Goal: Transaction & Acquisition: Book appointment/travel/reservation

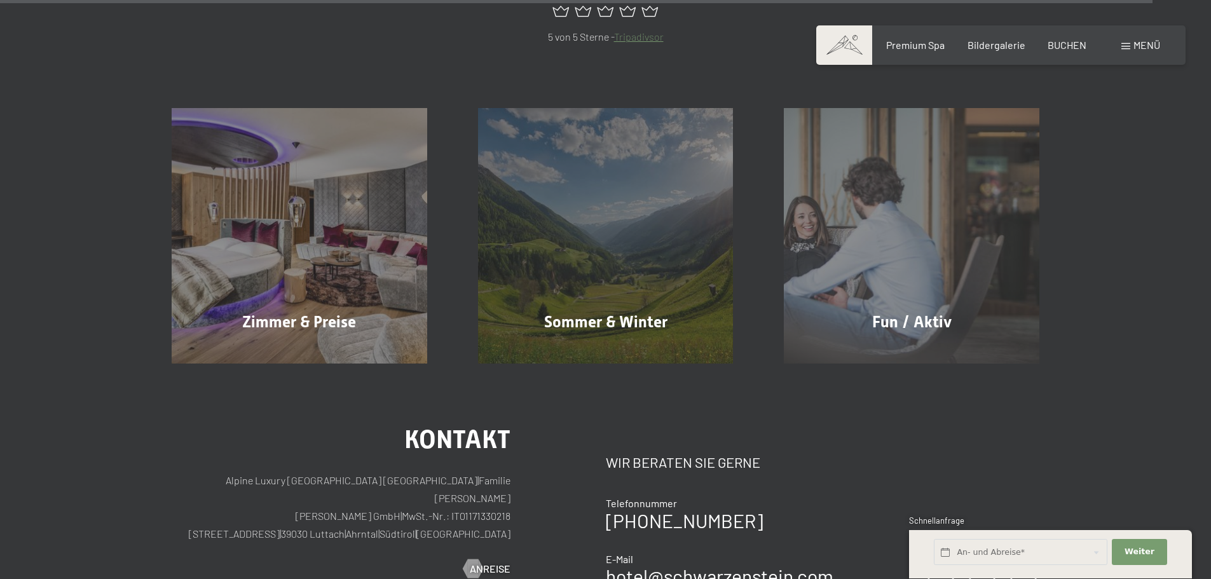
scroll to position [6230, 0]
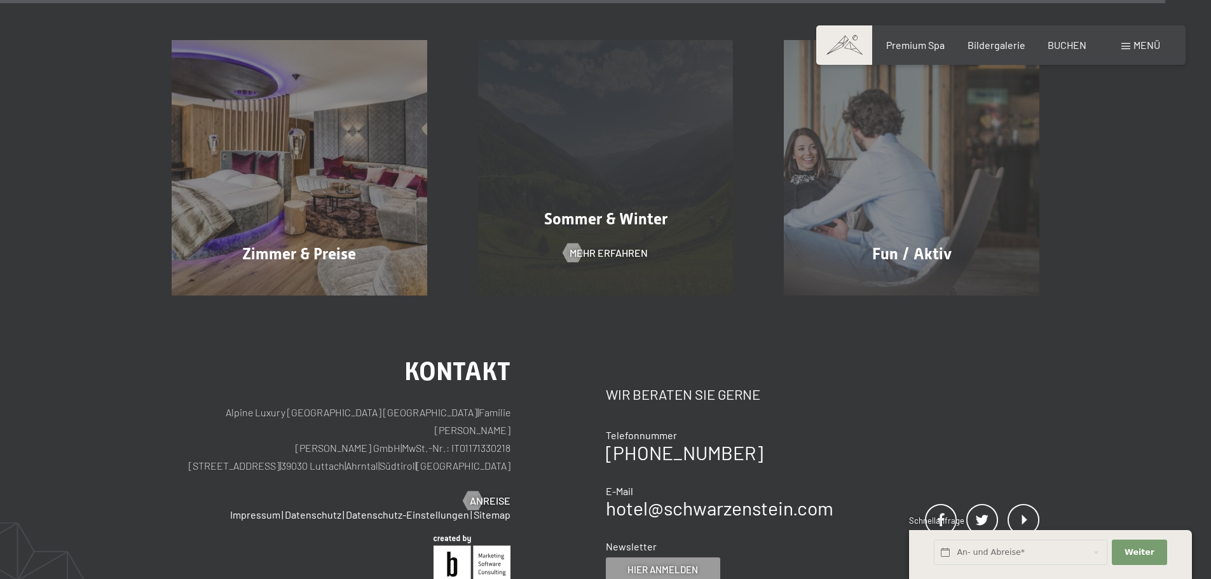
click at [603, 210] on span "Sommer & Winter" at bounding box center [605, 219] width 123 height 18
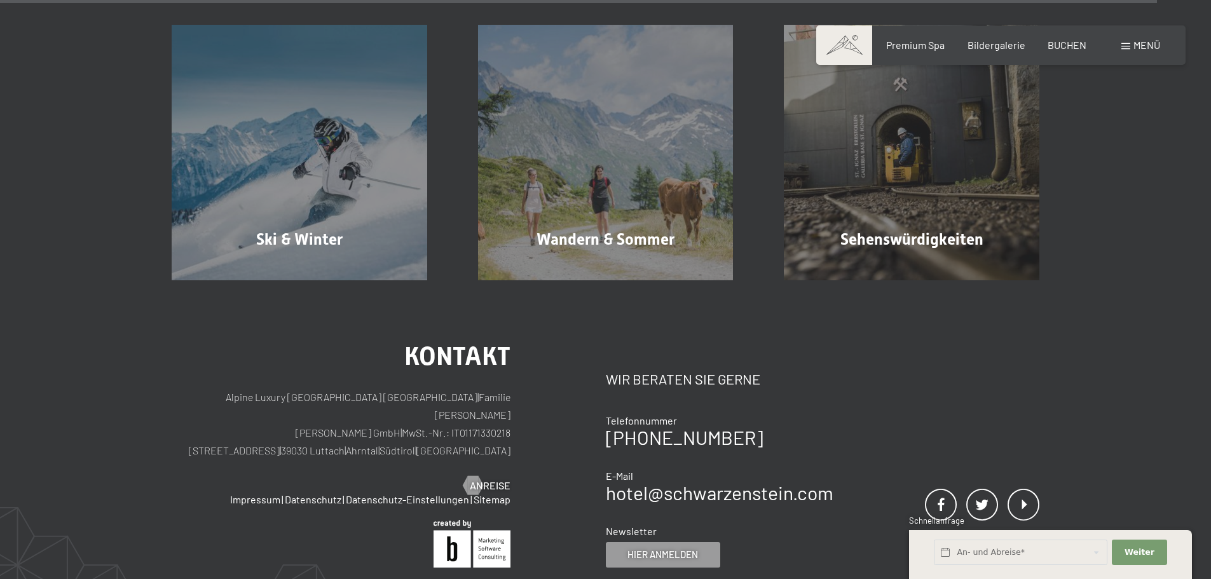
scroll to position [4450, 0]
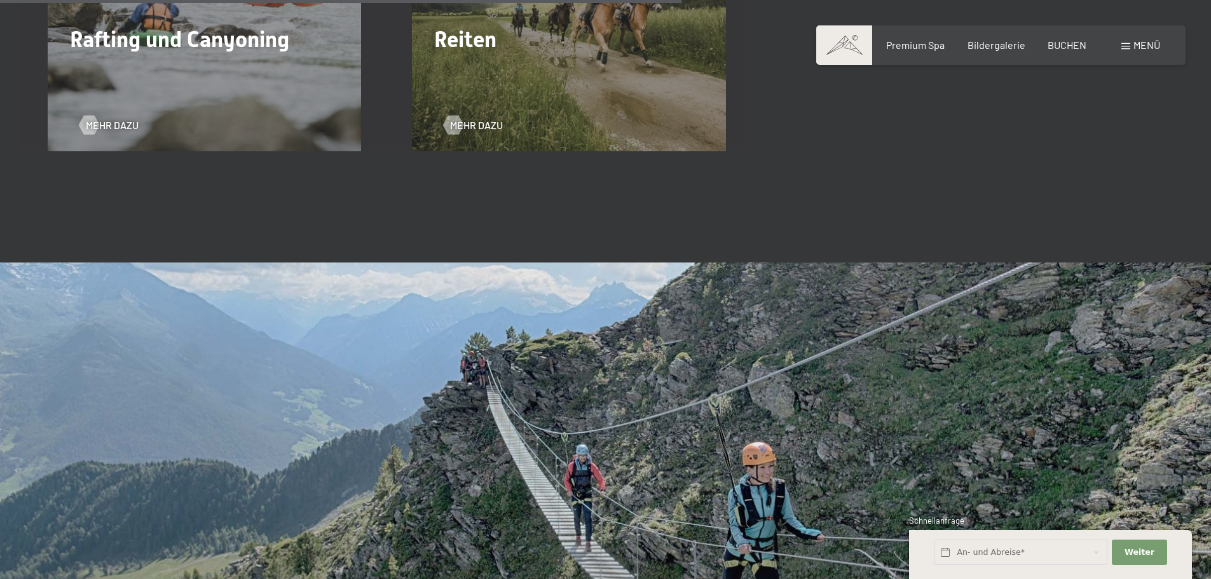
click at [1144, 41] on span "Menü" at bounding box center [1146, 45] width 27 height 12
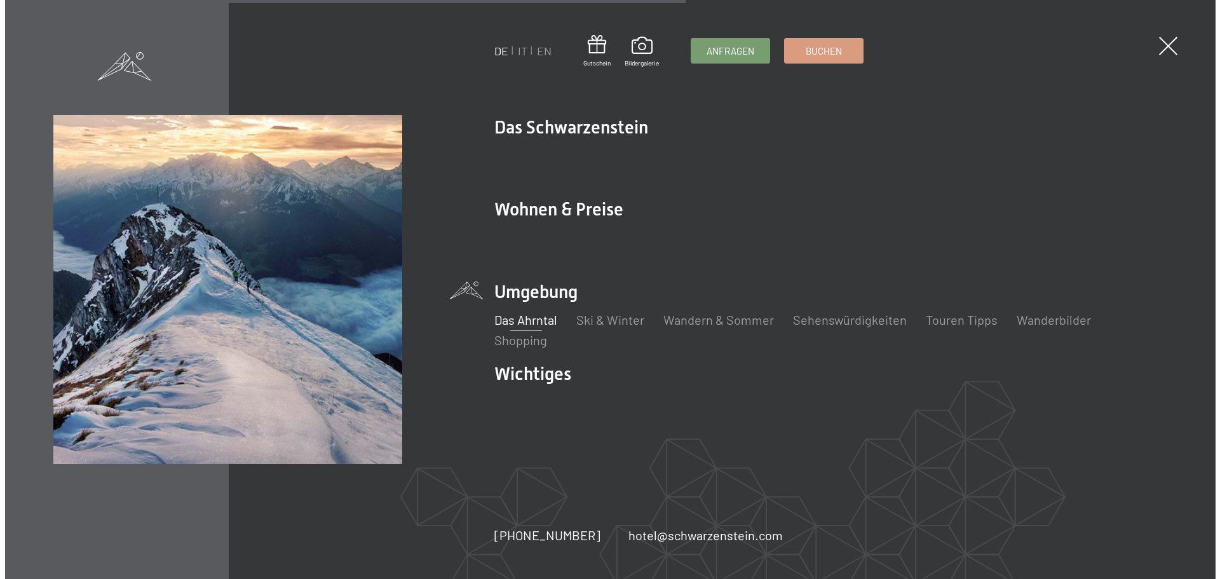
scroll to position [2620, 0]
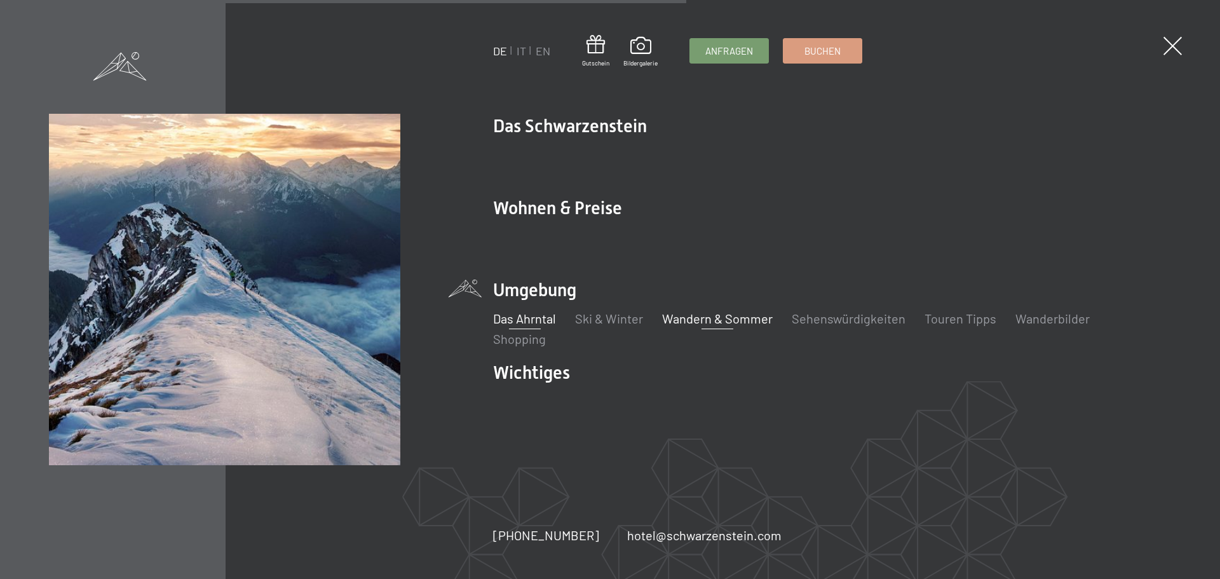
click at [700, 318] on link "Wandern & Sommer" at bounding box center [717, 318] width 111 height 15
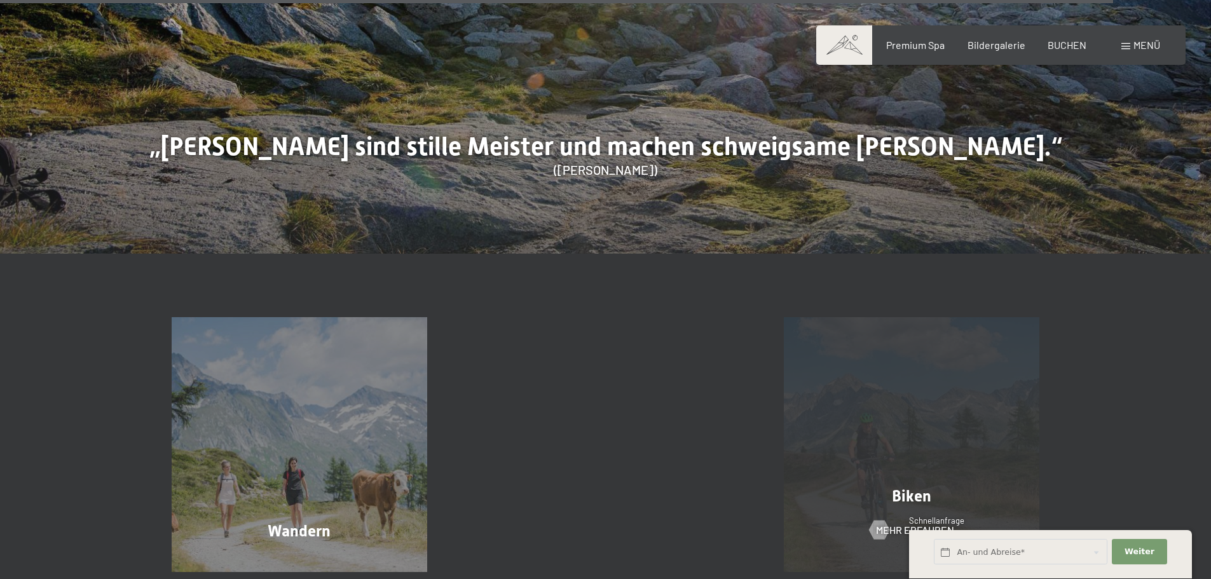
scroll to position [6490, 0]
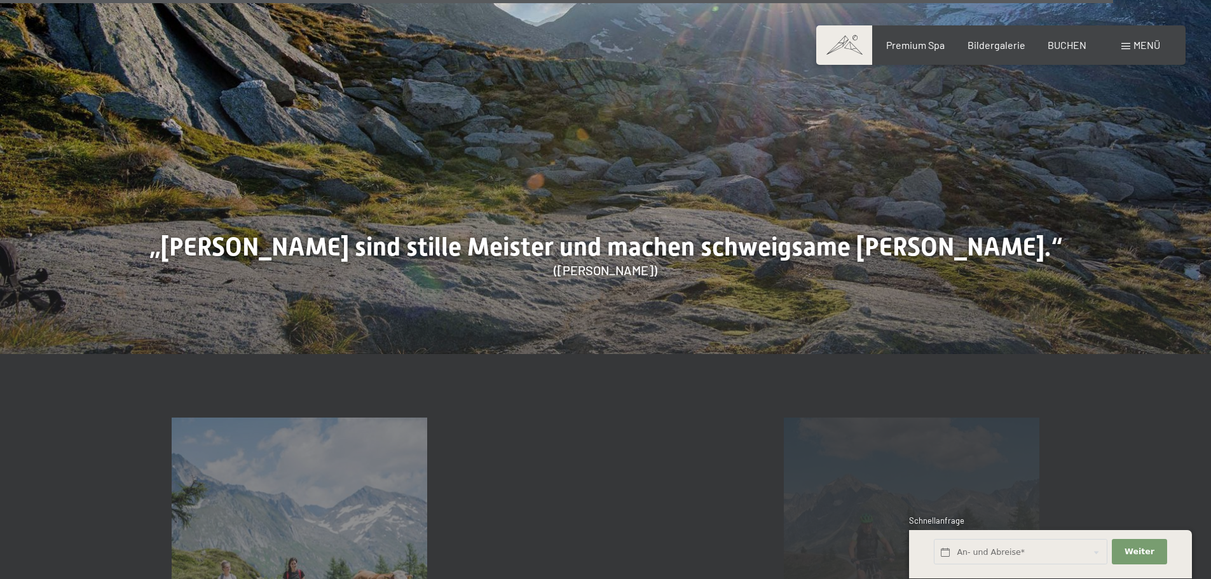
click at [903, 425] on div "Biken Mehr erfahren" at bounding box center [911, 546] width 306 height 256
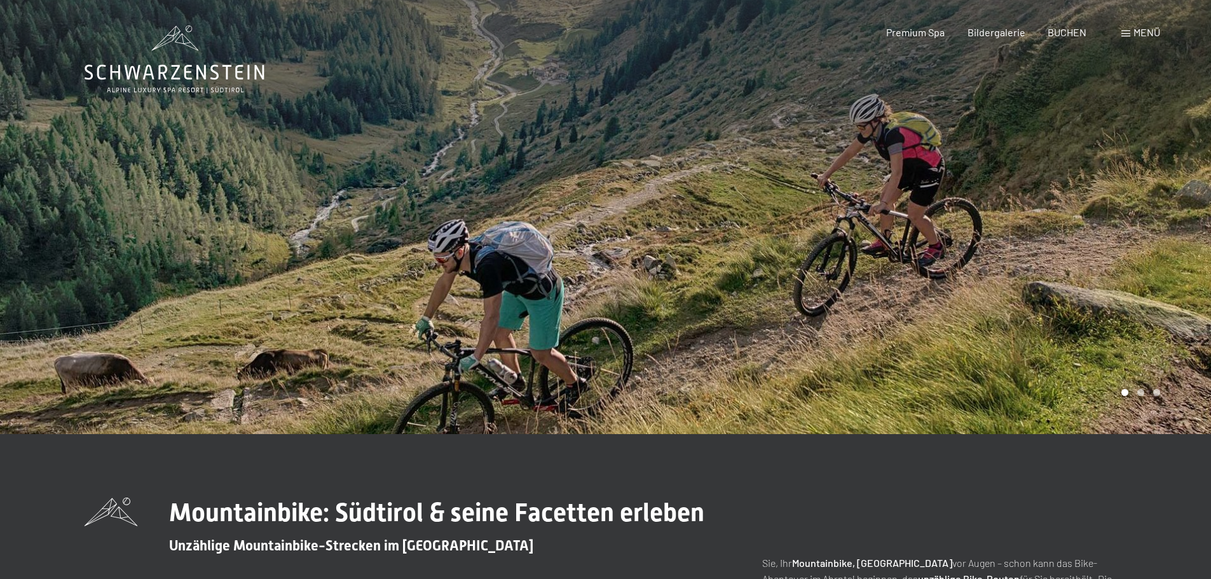
click at [1115, 328] on div at bounding box center [909, 217] width 606 height 434
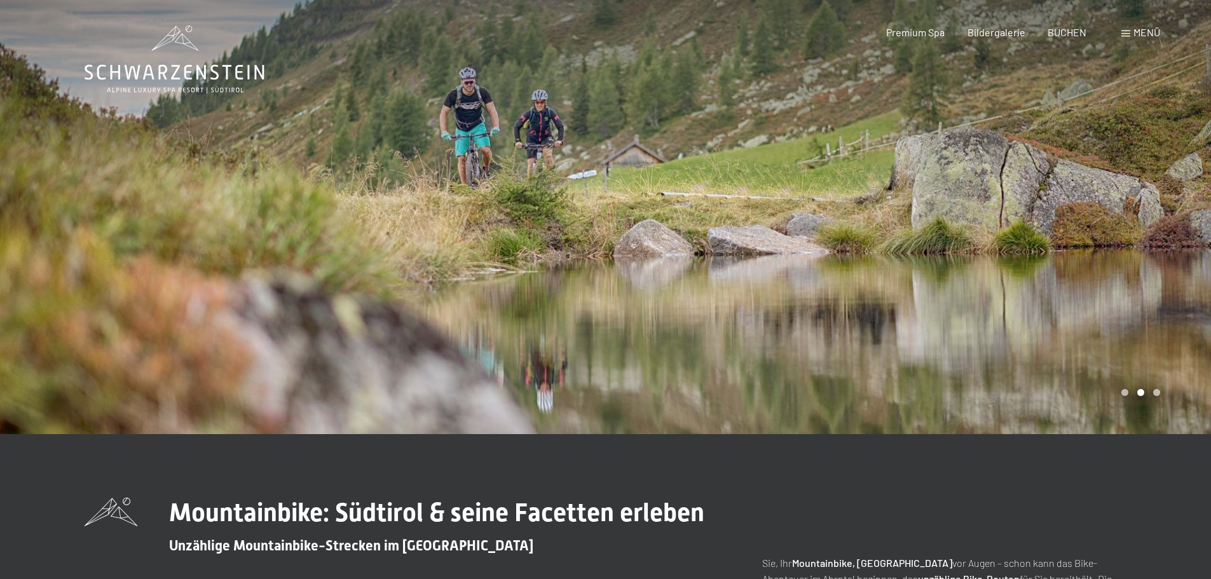
click at [1116, 329] on div at bounding box center [909, 217] width 606 height 434
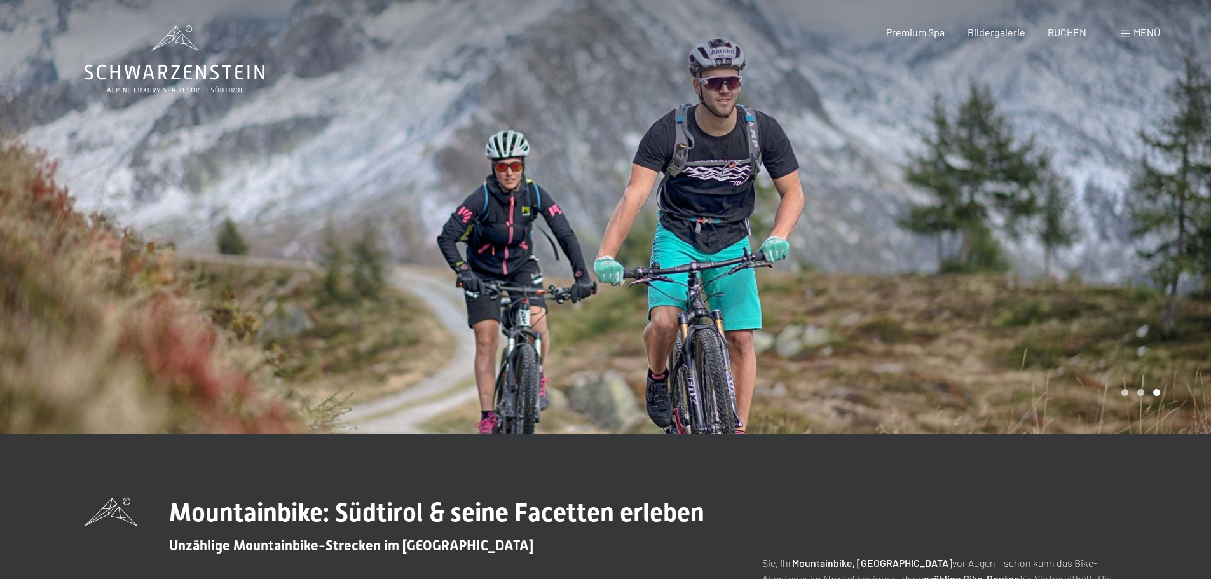
click at [1116, 331] on div at bounding box center [909, 217] width 606 height 434
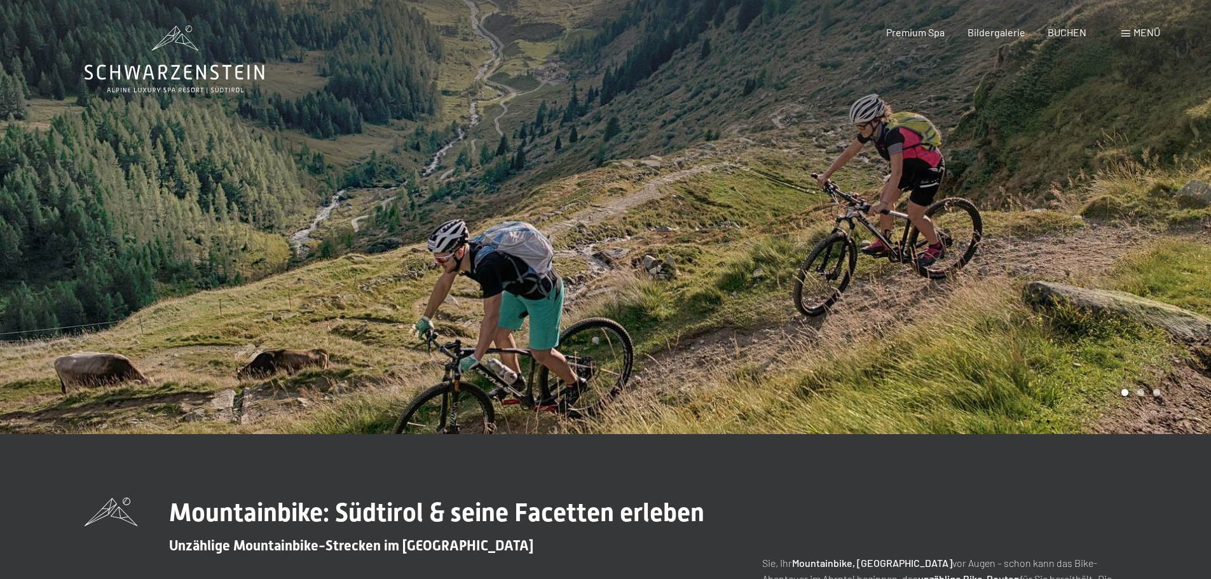
click at [1116, 331] on div at bounding box center [909, 217] width 606 height 434
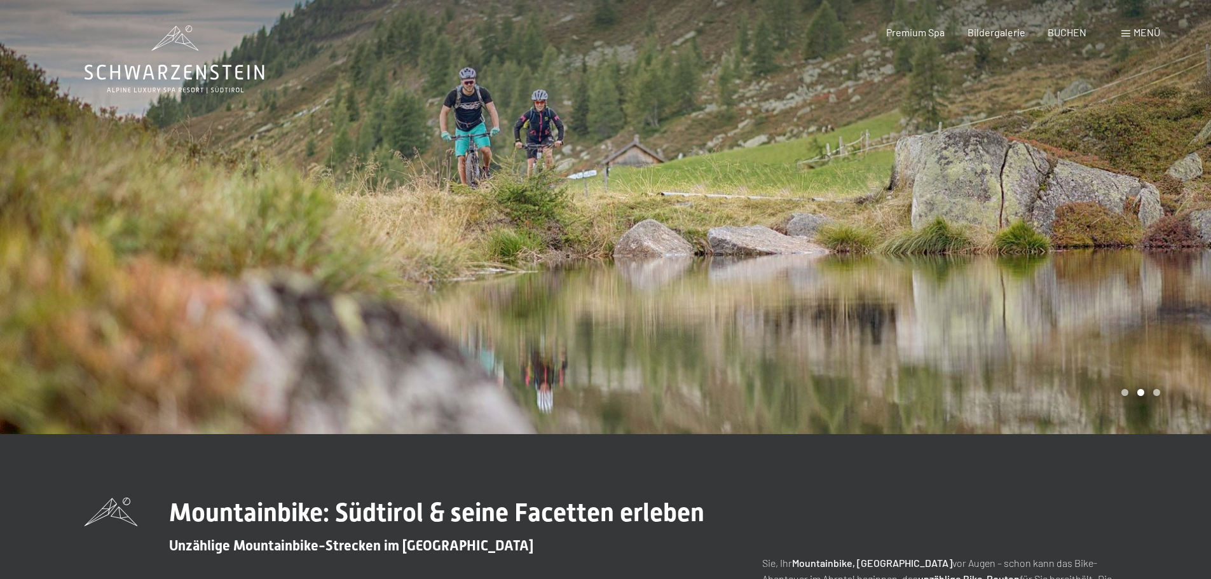
click at [1121, 335] on div at bounding box center [909, 217] width 606 height 434
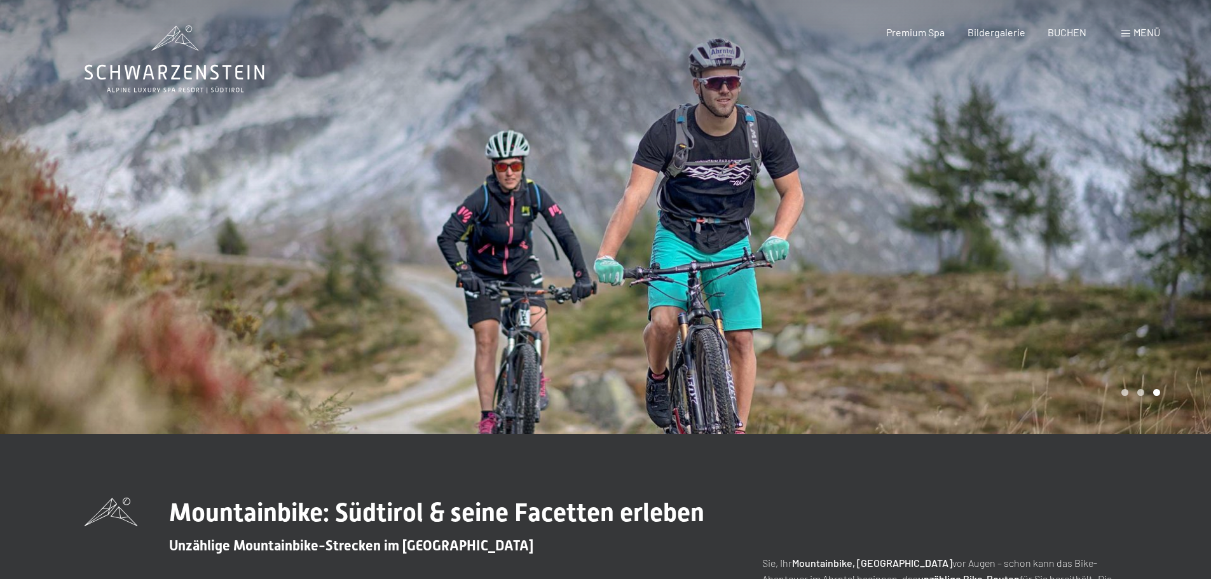
click at [1121, 335] on div at bounding box center [909, 217] width 606 height 434
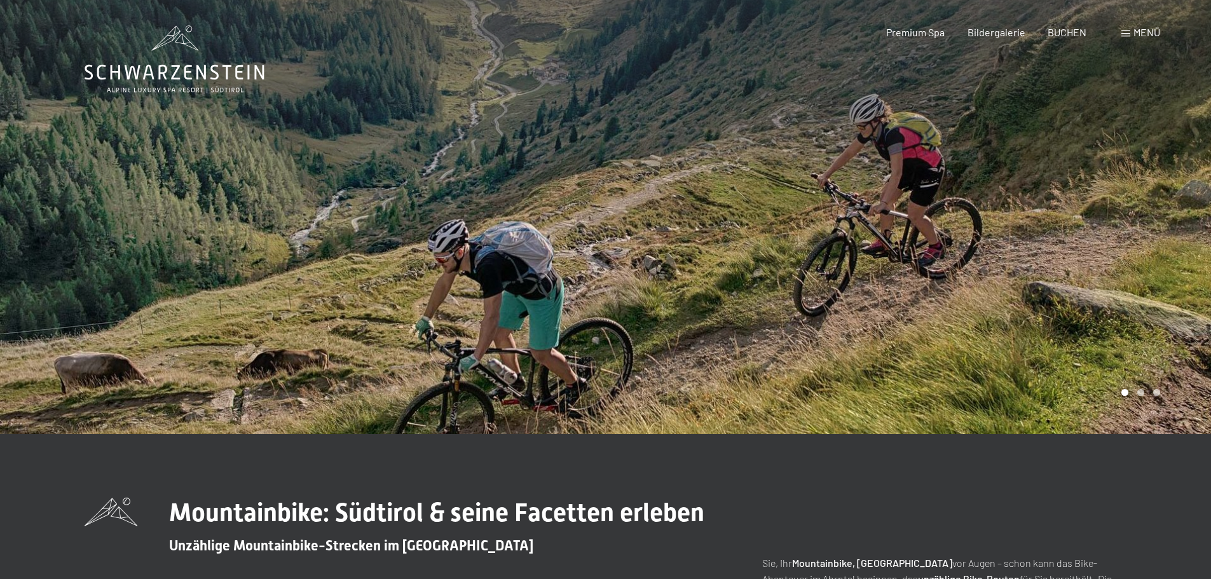
click at [1121, 335] on div at bounding box center [909, 217] width 606 height 434
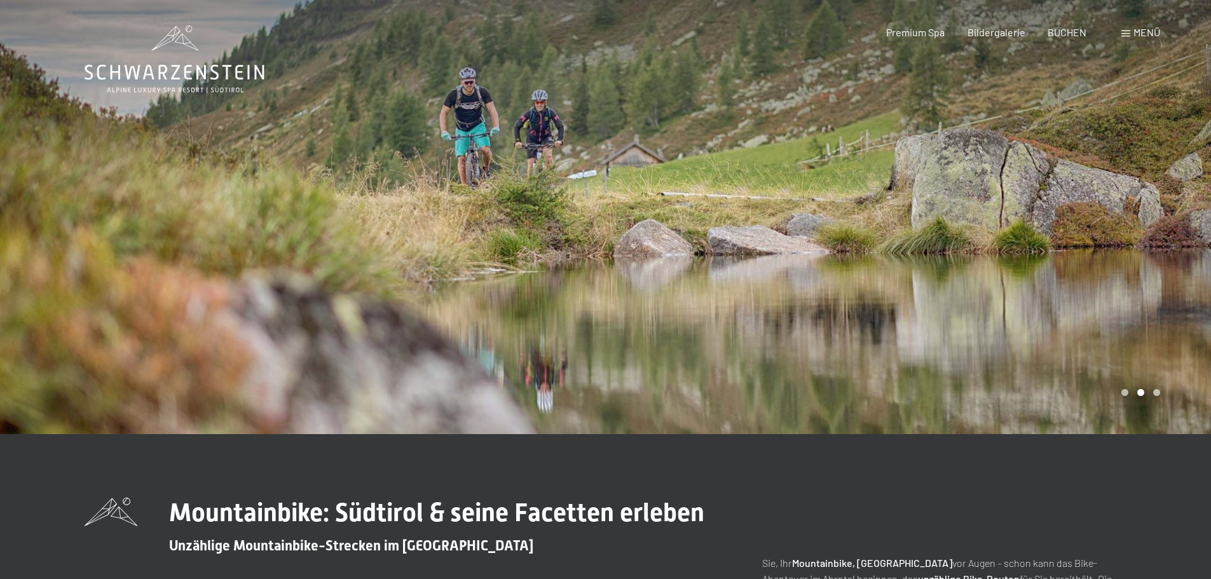
click at [1121, 335] on div at bounding box center [909, 217] width 606 height 434
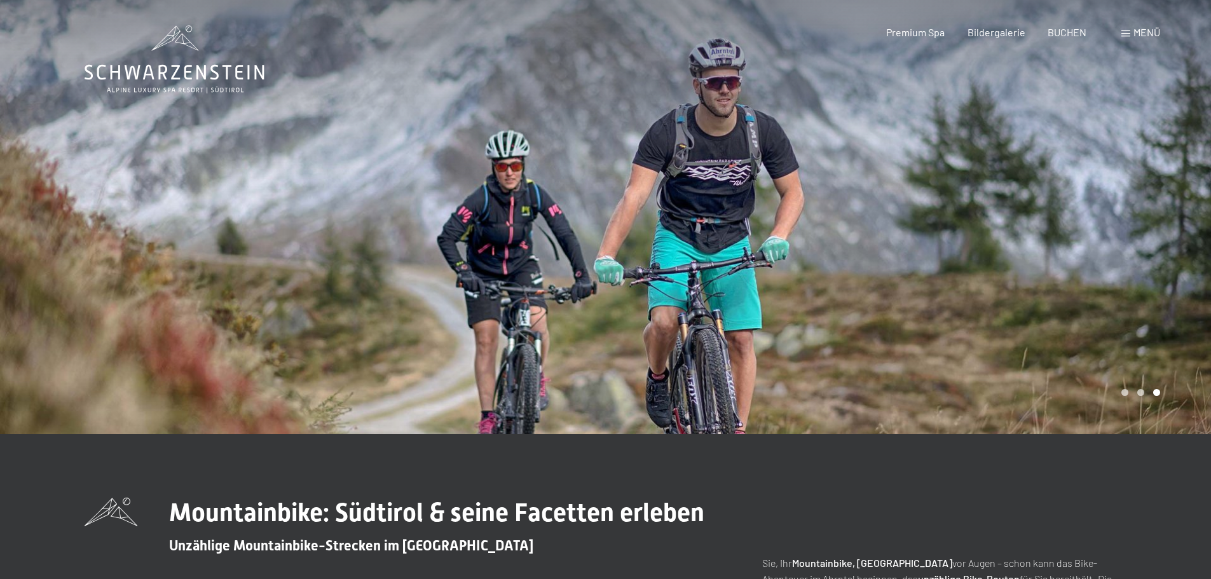
click at [1121, 336] on div at bounding box center [909, 217] width 606 height 434
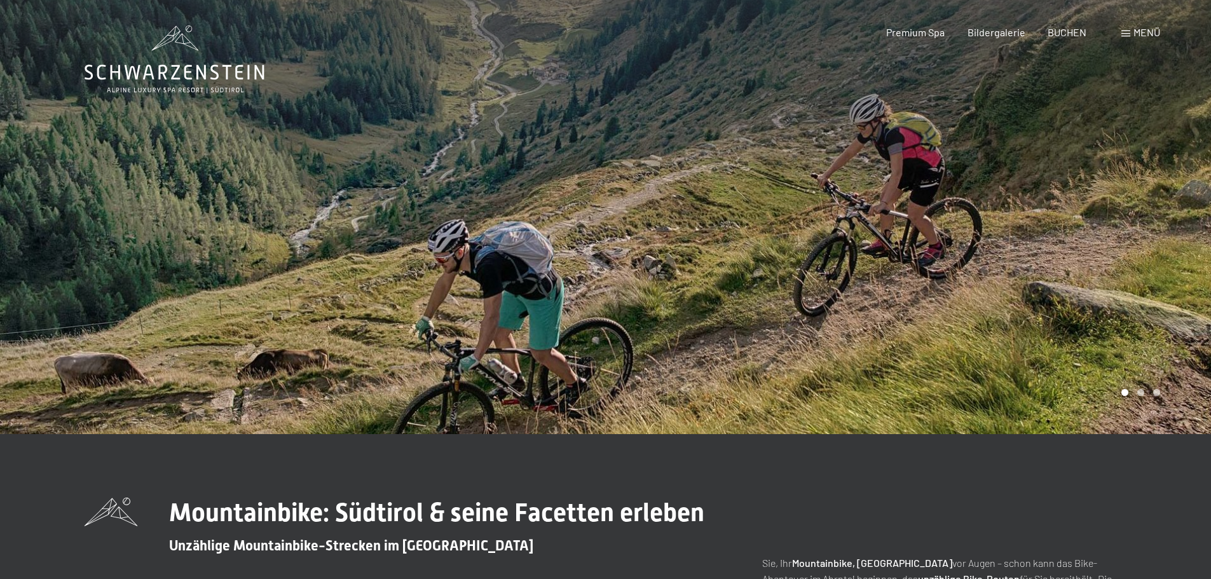
click at [1147, 35] on span "Menü" at bounding box center [1146, 32] width 27 height 12
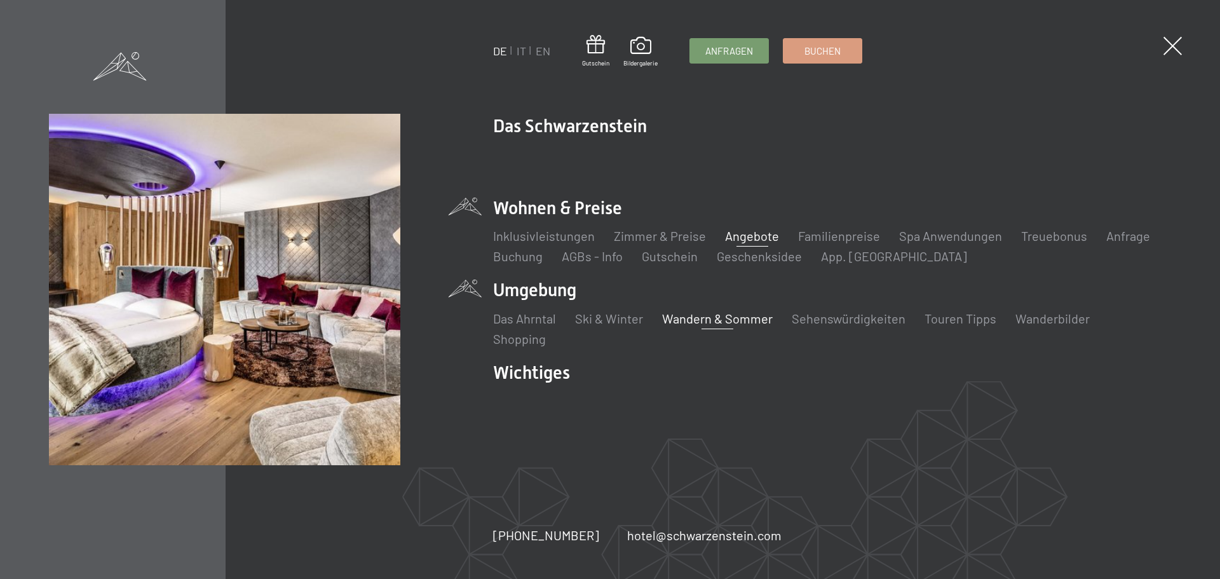
click at [734, 239] on link "Angebote" at bounding box center [752, 235] width 54 height 15
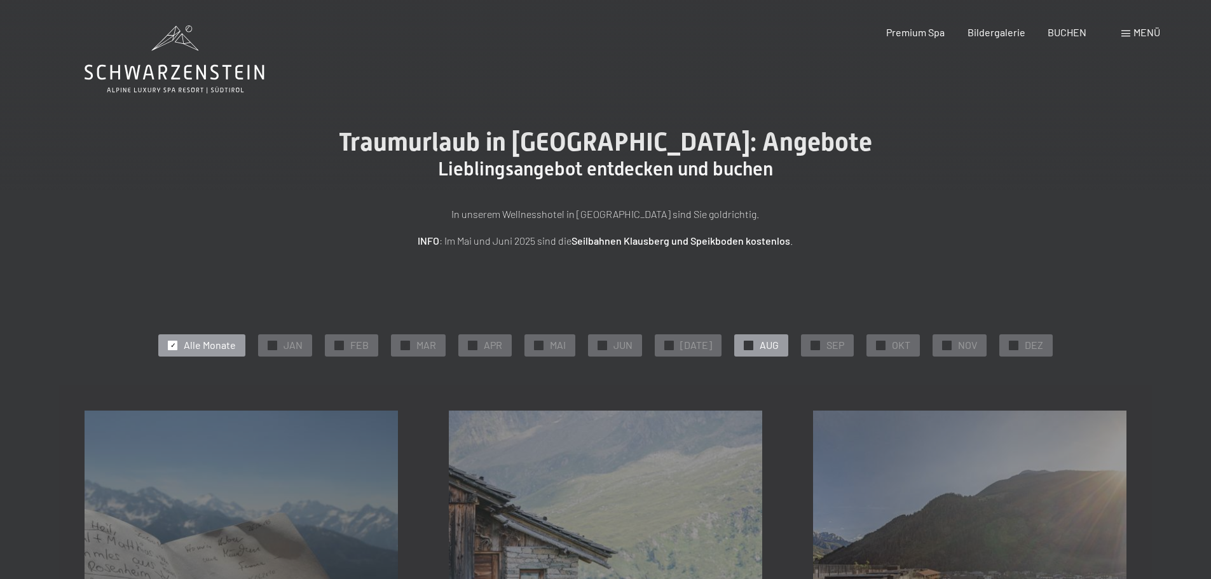
click at [767, 341] on span "AUG" at bounding box center [769, 345] width 19 height 14
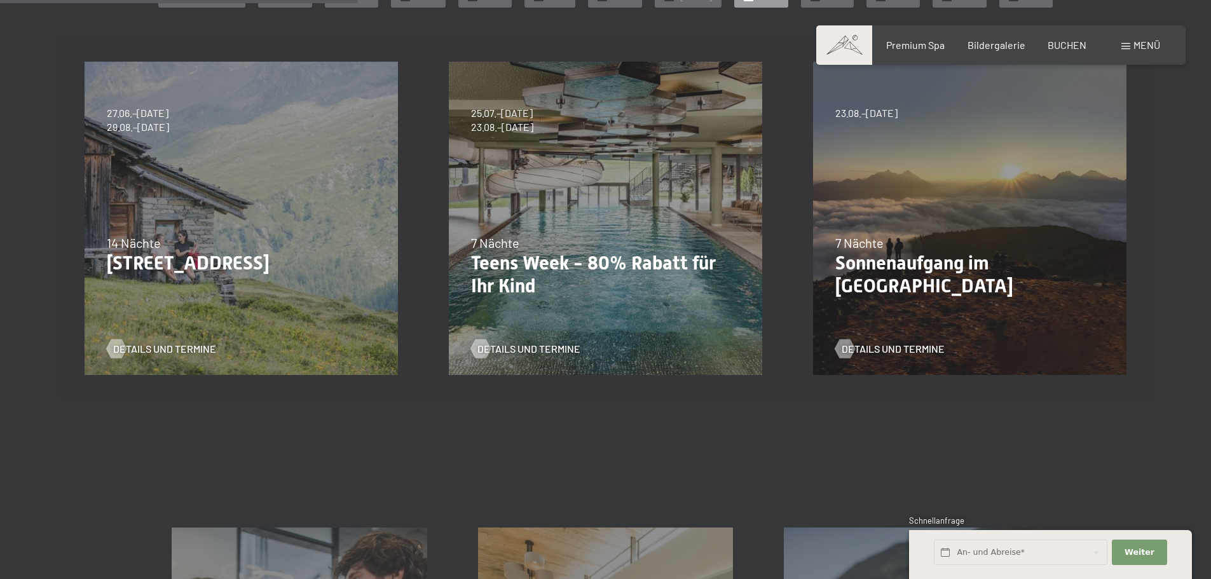
scroll to position [318, 0]
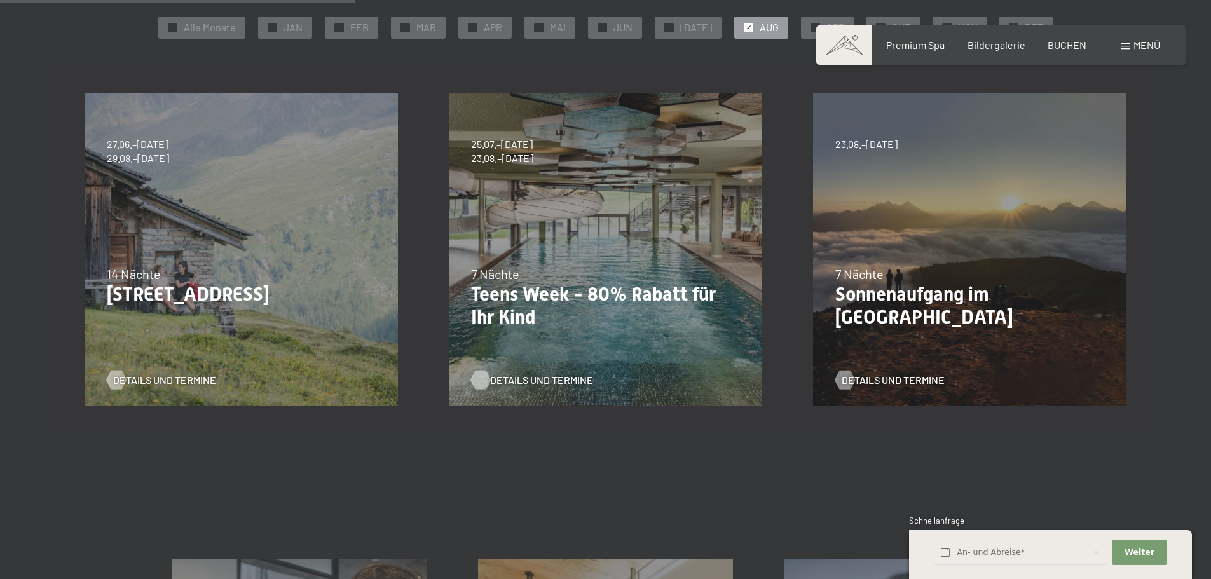
click at [544, 381] on span "Details und Termine" at bounding box center [541, 380] width 103 height 14
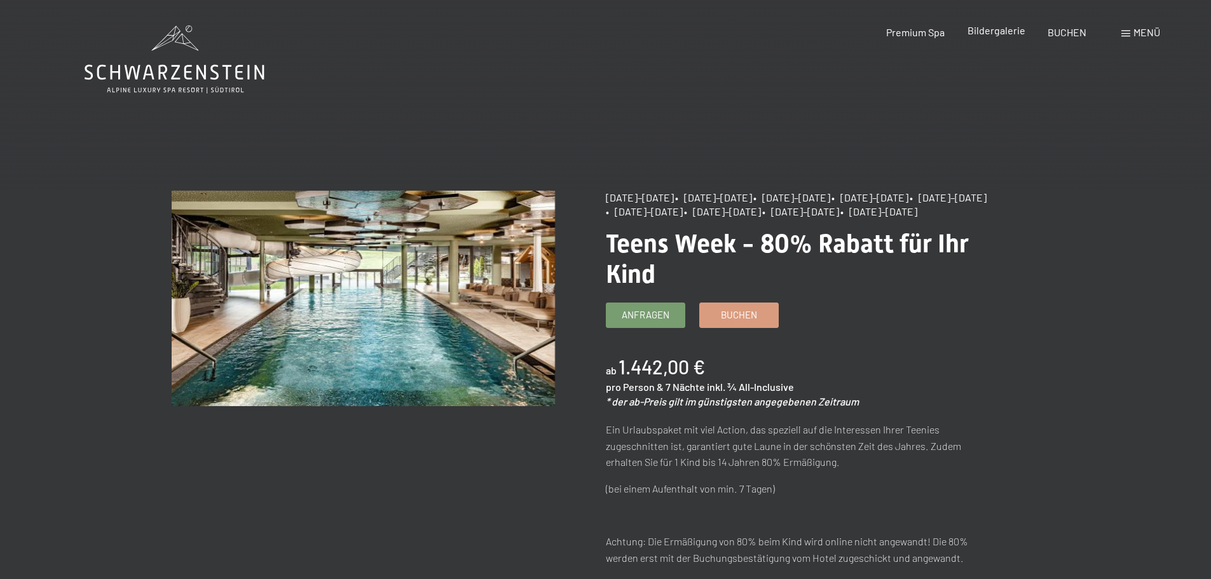
click at [1001, 30] on span "Bildergalerie" at bounding box center [996, 30] width 58 height 12
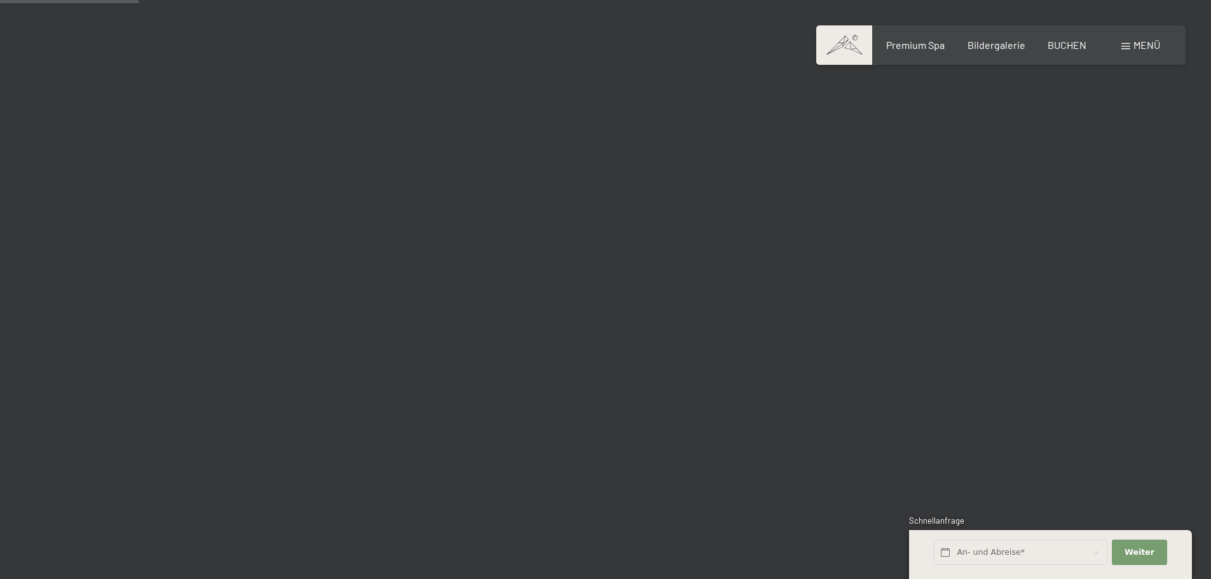
scroll to position [1843, 0]
